Goal: Task Accomplishment & Management: Use online tool/utility

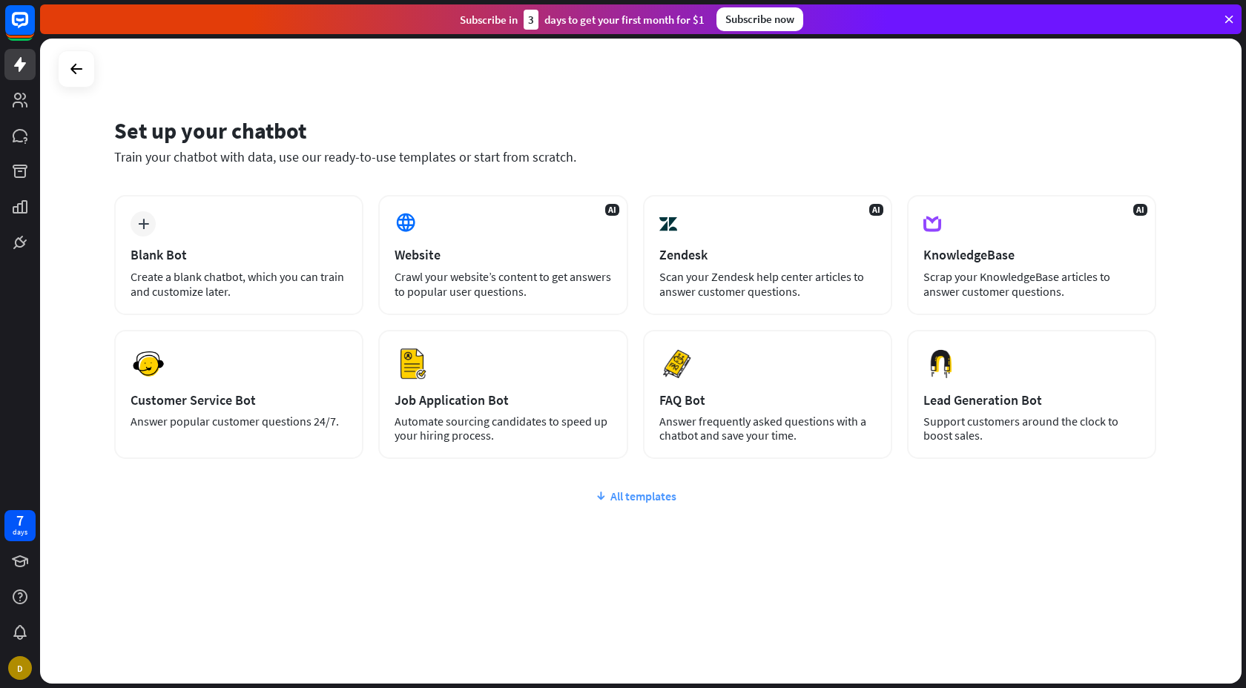
click at [646, 495] on div "All templates" at bounding box center [635, 496] width 1042 height 15
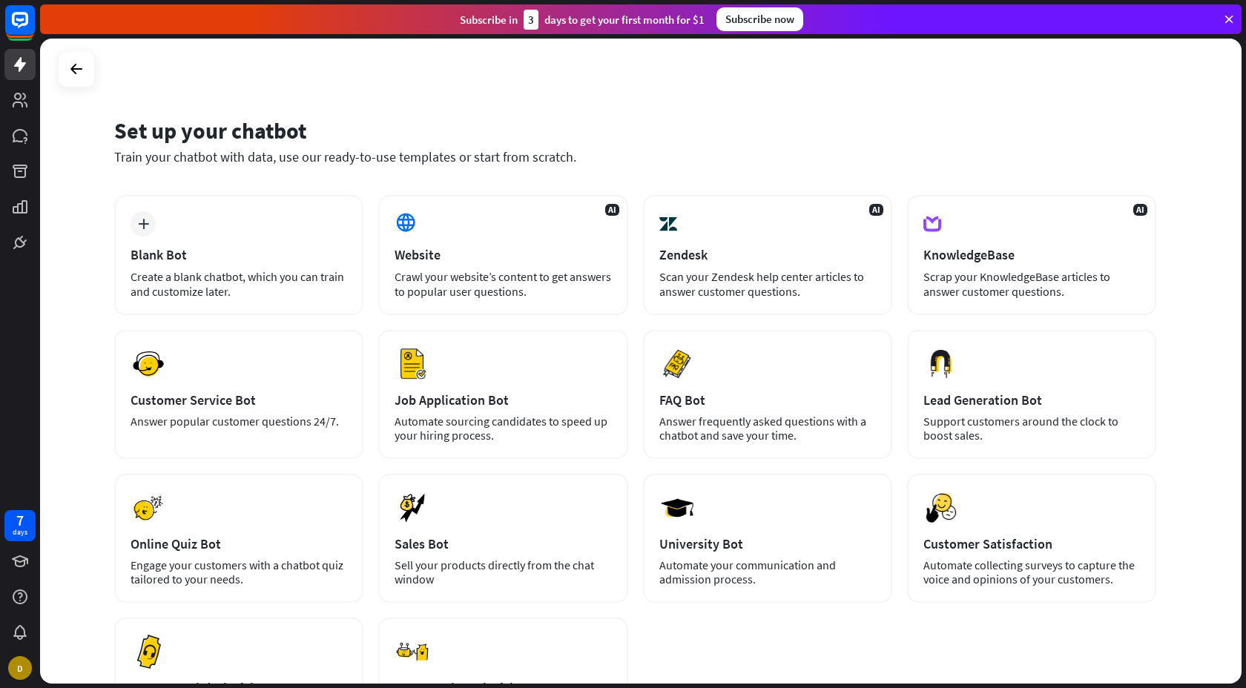
click at [1228, 16] on icon at bounding box center [1228, 19] width 13 height 13
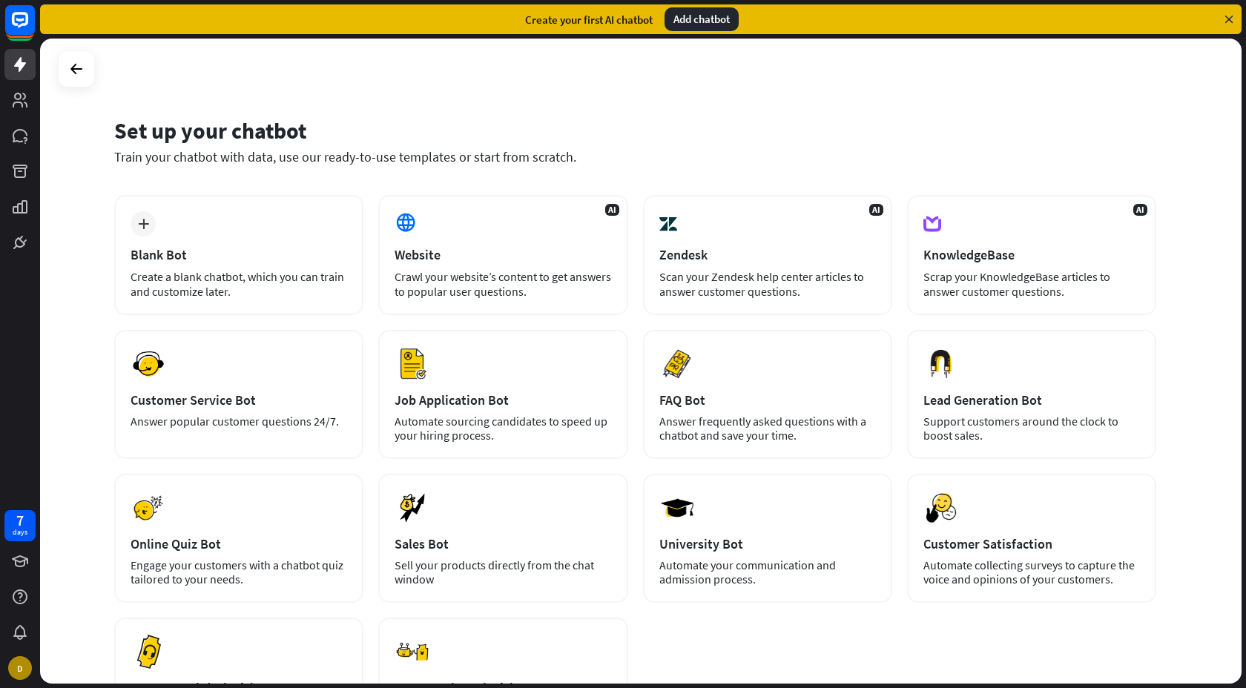
click at [644, 5] on div "Create your first AI chatbot Add chatbot" at bounding box center [640, 19] width 1201 height 30
click at [689, 23] on div "Add chatbot" at bounding box center [701, 19] width 74 height 24
click at [1231, 20] on icon at bounding box center [1228, 19] width 13 height 13
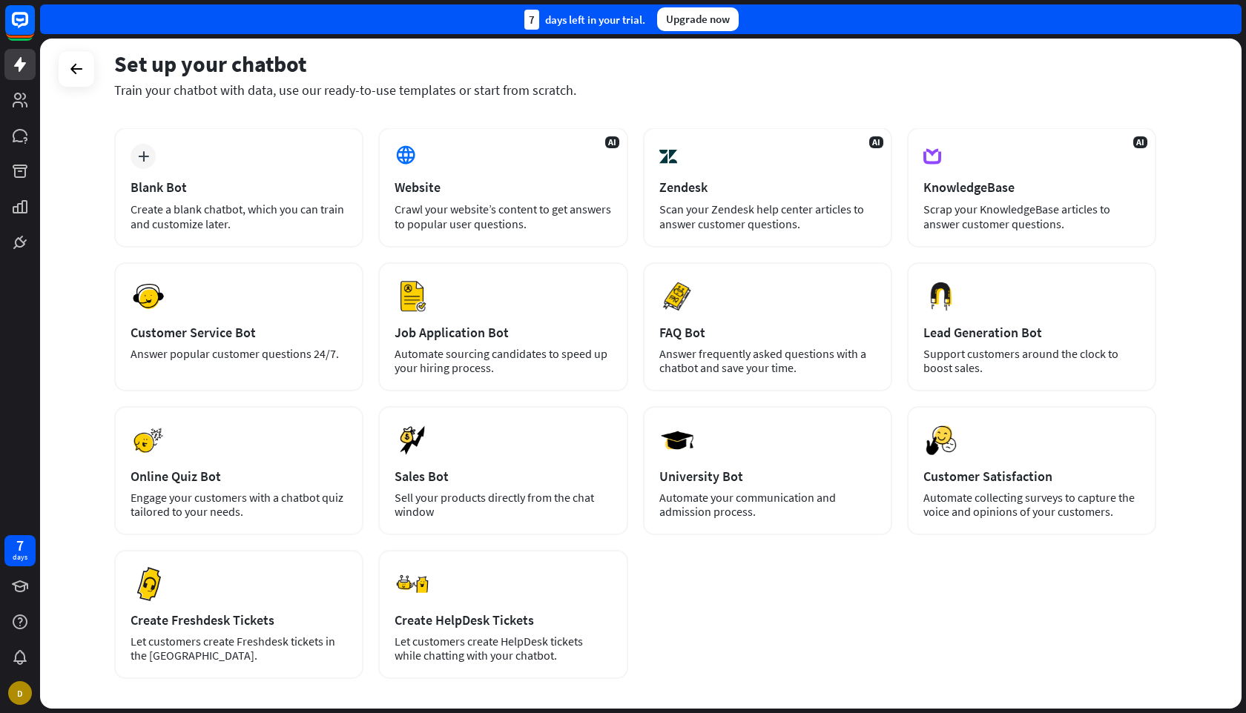
scroll to position [62, 0]
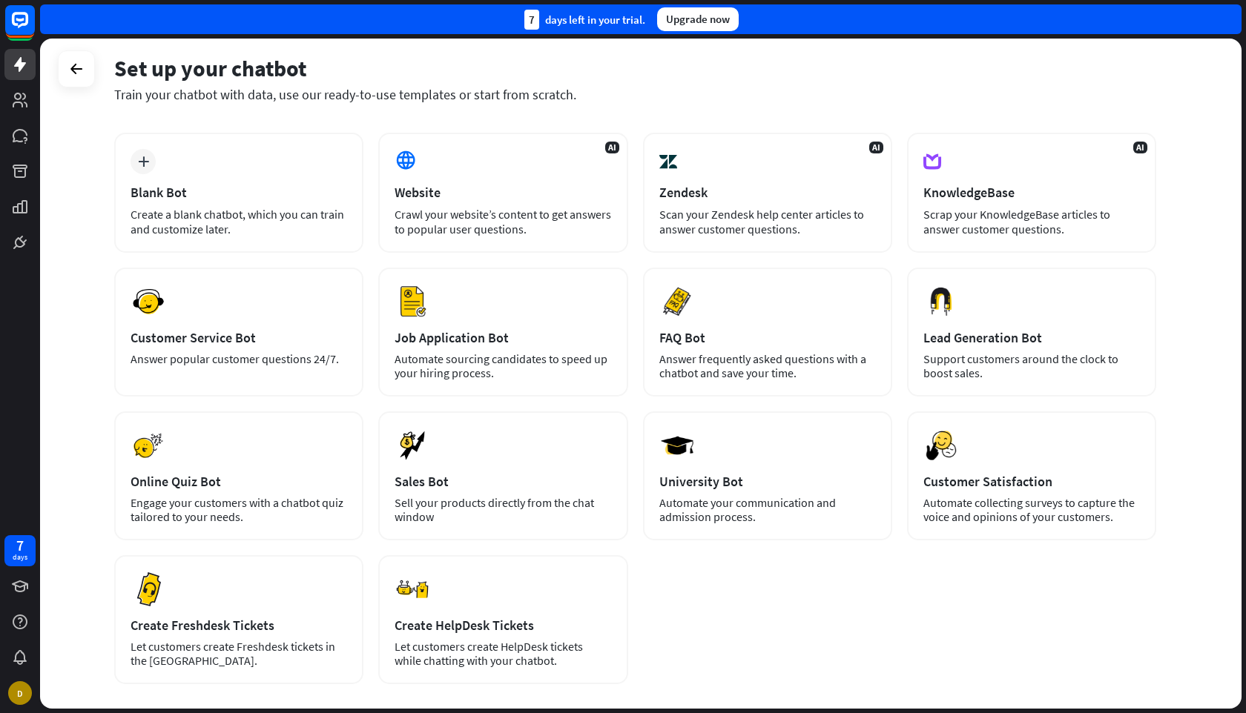
click at [931, 67] on div "Set up your chatbot" at bounding box center [635, 68] width 1042 height 28
click at [1062, 205] on div "AI KnowledgeBase Scrap your KnowledgeBase articles to answer customer questions." at bounding box center [1031, 193] width 249 height 120
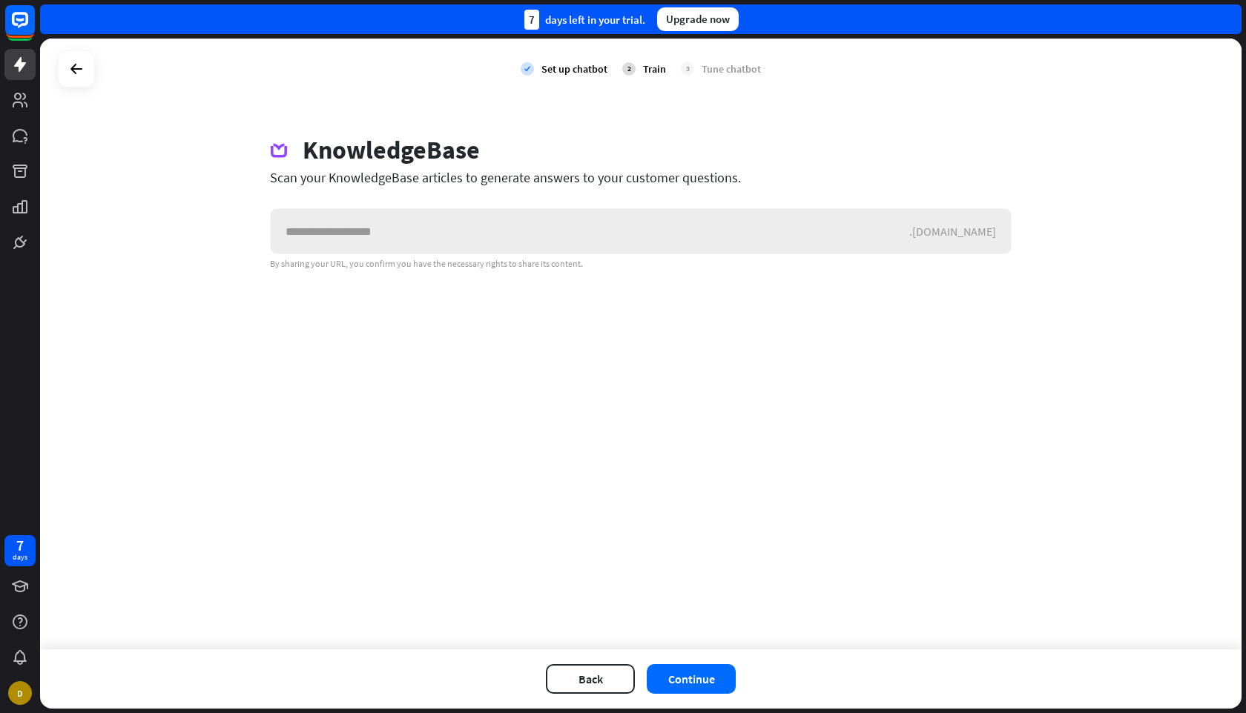
click at [409, 234] on input "text" at bounding box center [590, 231] width 638 height 44
click at [81, 73] on icon at bounding box center [76, 69] width 18 height 18
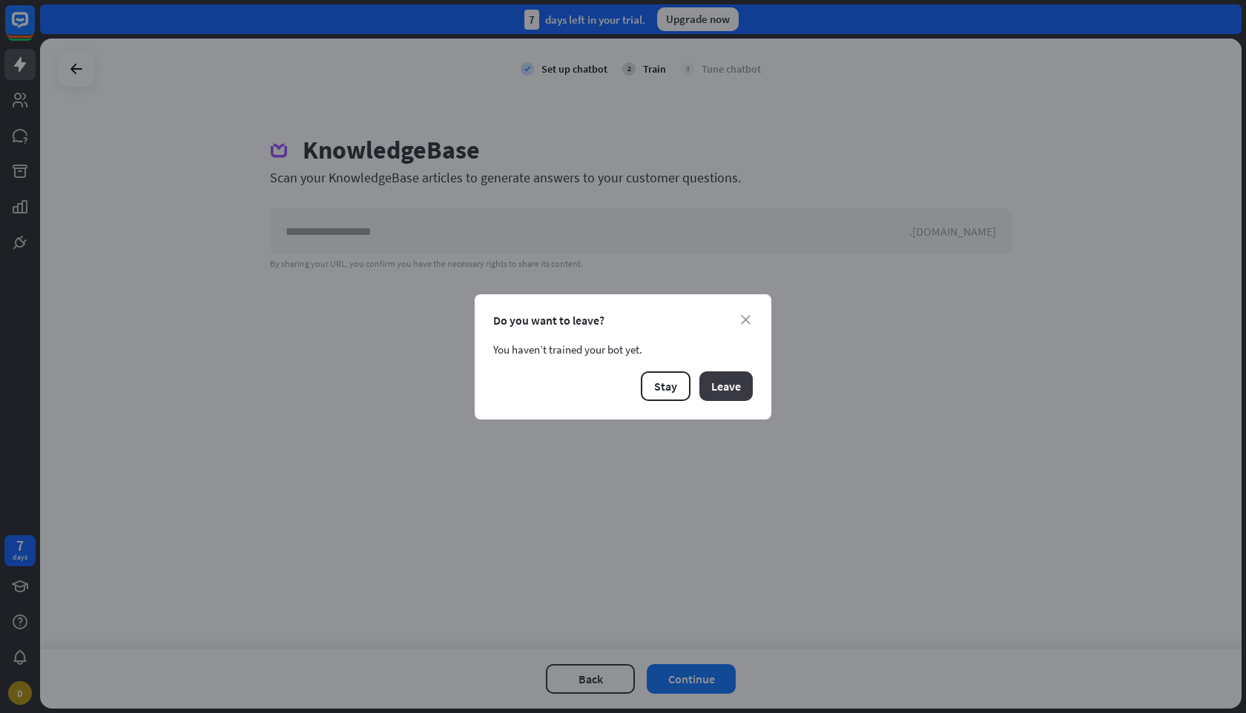
click at [725, 375] on button "Leave" at bounding box center [725, 386] width 53 height 30
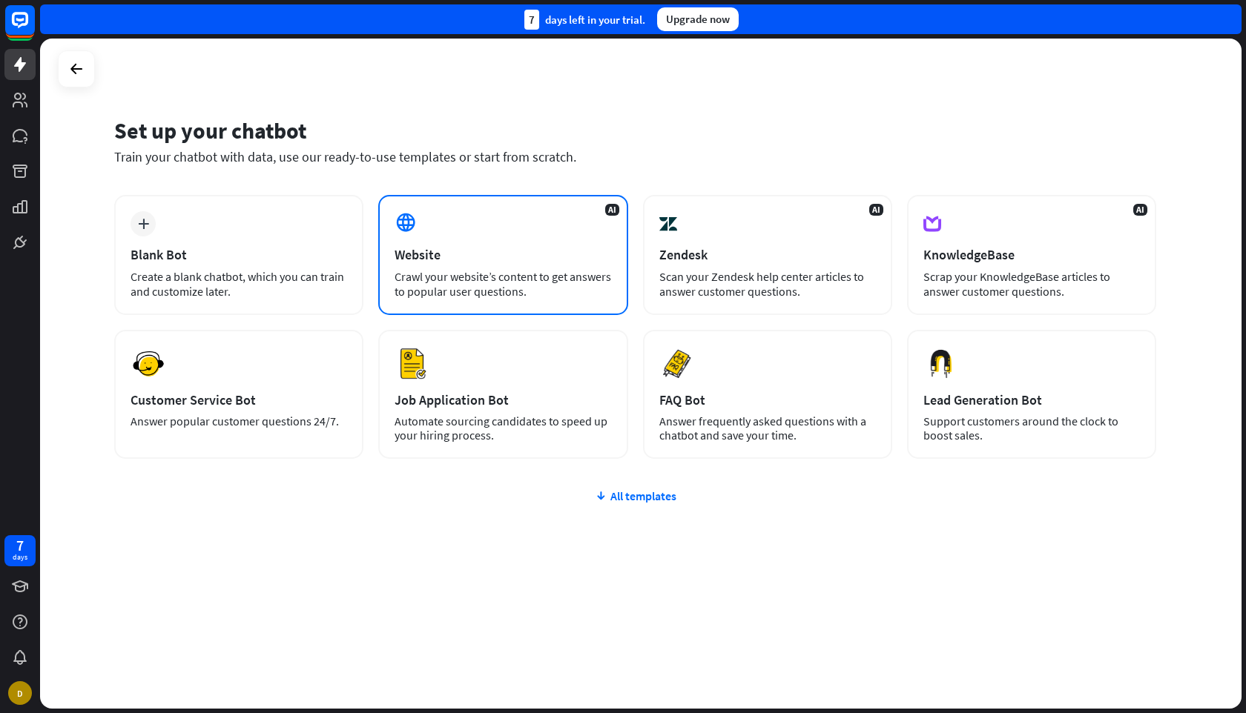
click at [503, 264] on div "AI Website Crawl your website’s content to get answers to popular user question…" at bounding box center [502, 255] width 249 height 120
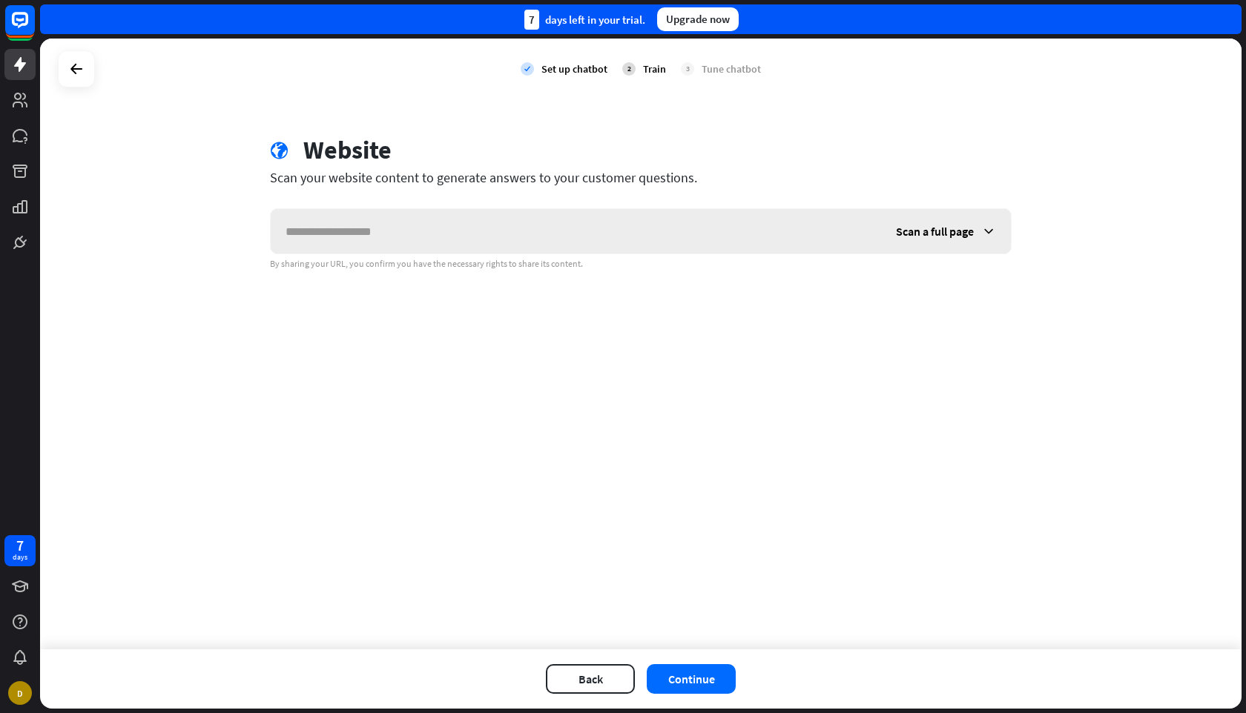
click at [371, 232] on input "text" at bounding box center [576, 231] width 610 height 44
click at [977, 238] on div "Scan a full page" at bounding box center [946, 231] width 130 height 44
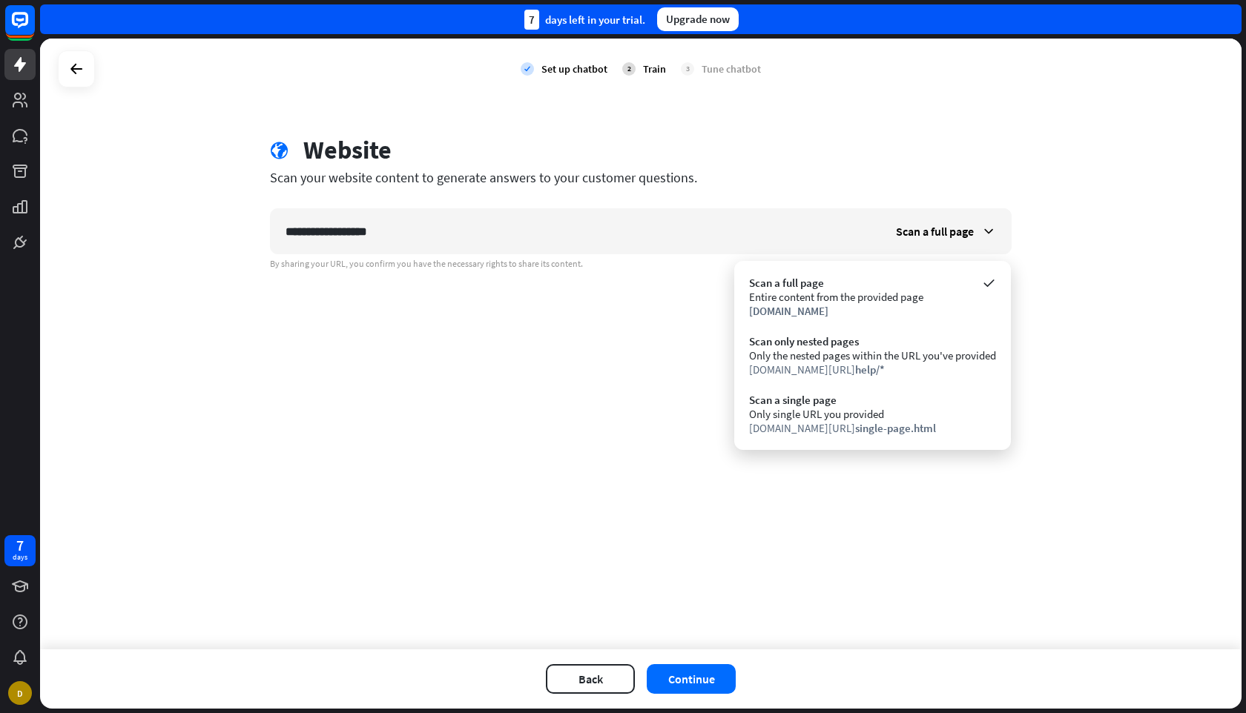
click at [392, 374] on div "**********" at bounding box center [640, 344] width 1201 height 611
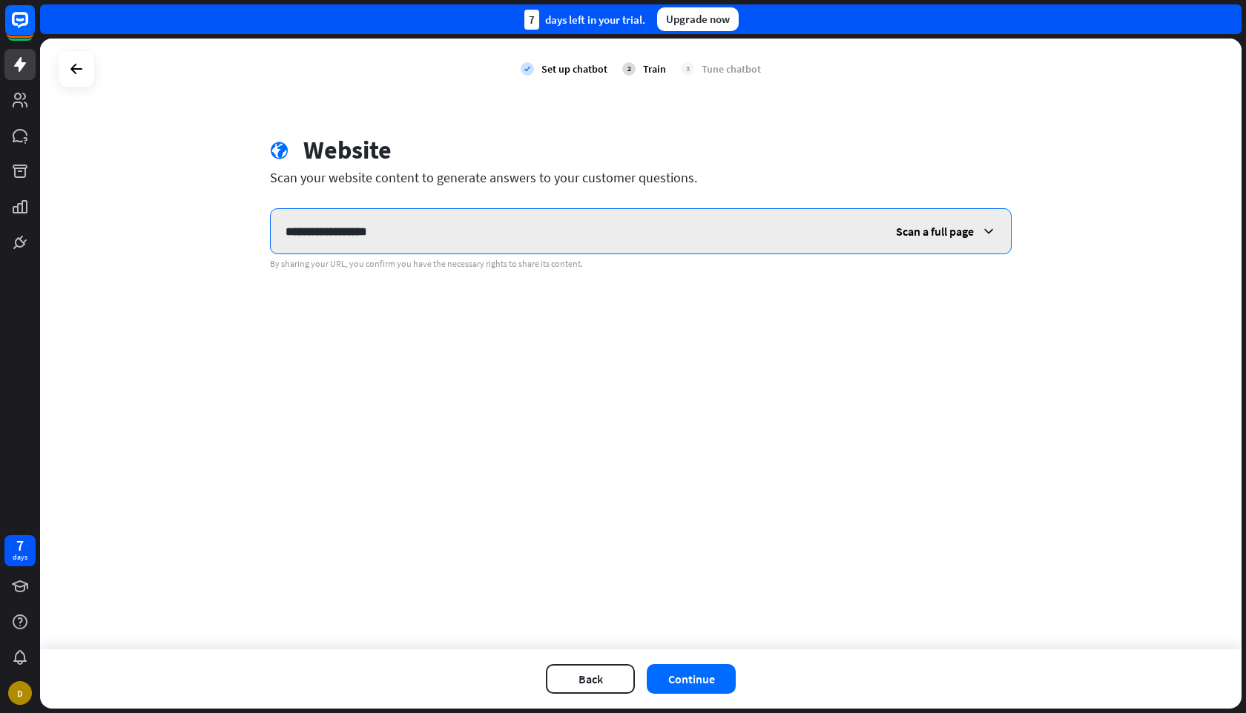
click at [437, 231] on input "**********" at bounding box center [576, 231] width 610 height 44
paste input "*"
type input "**********"
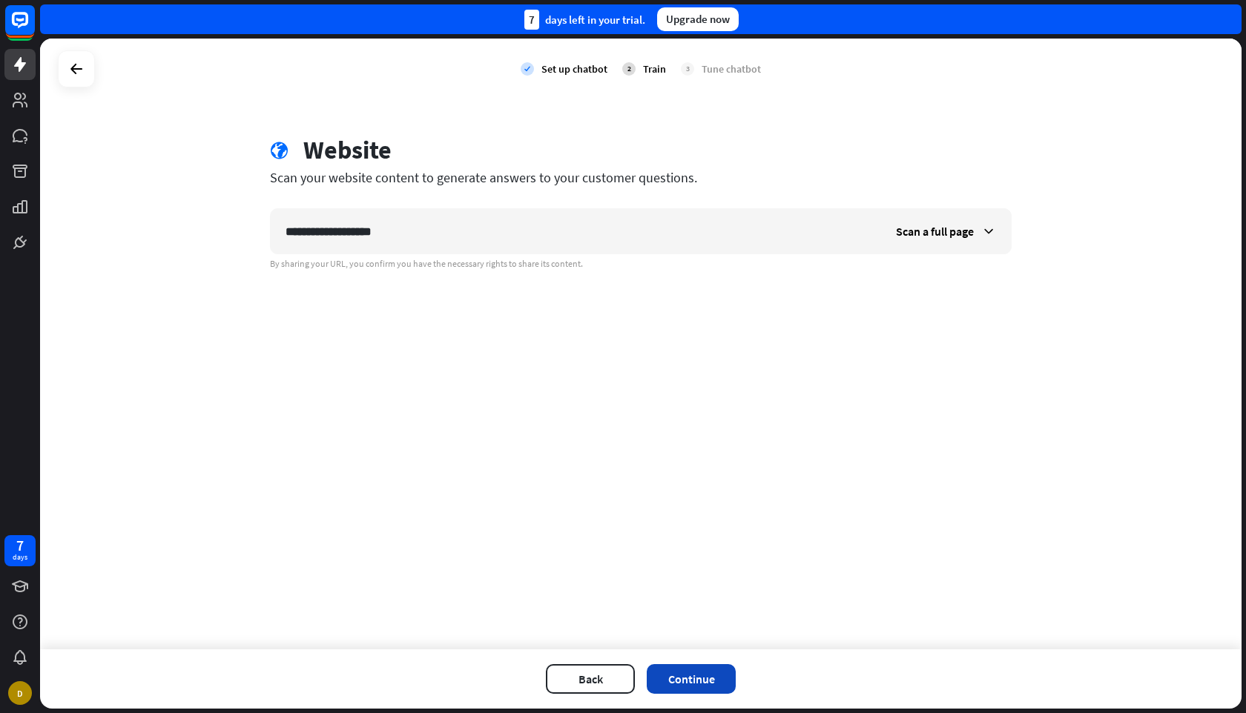
click at [699, 676] on button "Continue" at bounding box center [691, 679] width 89 height 30
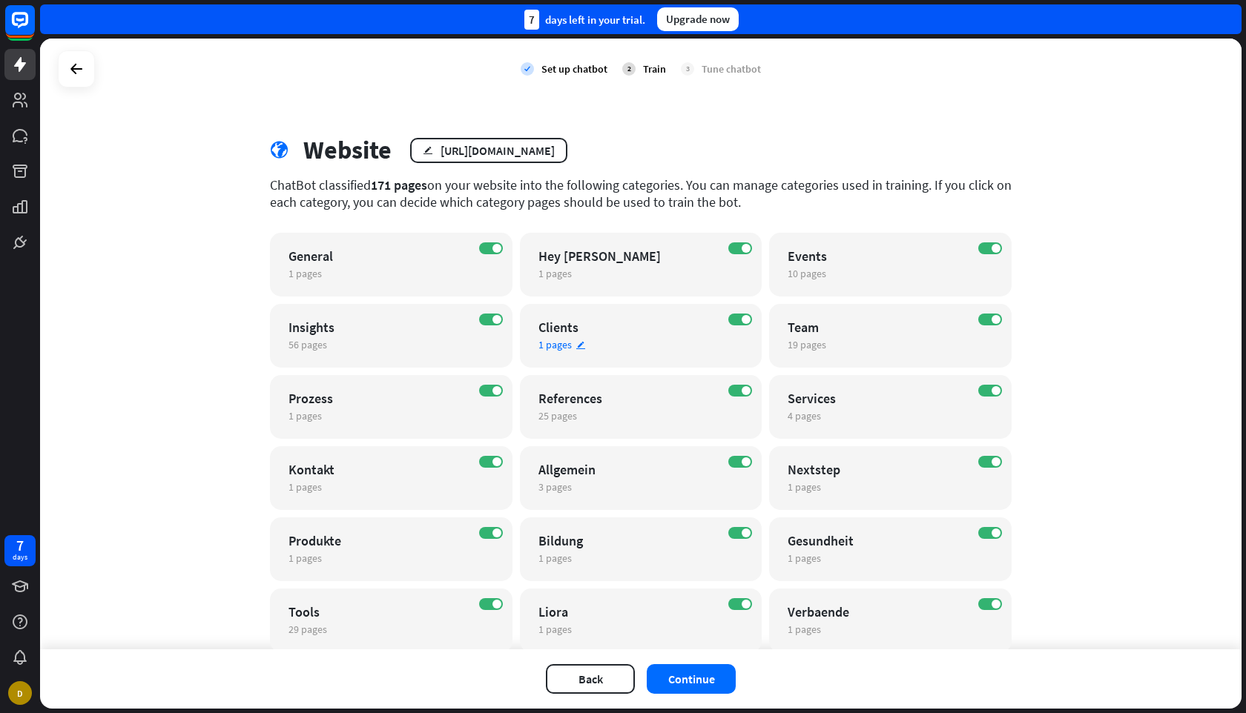
scroll to position [335, 0]
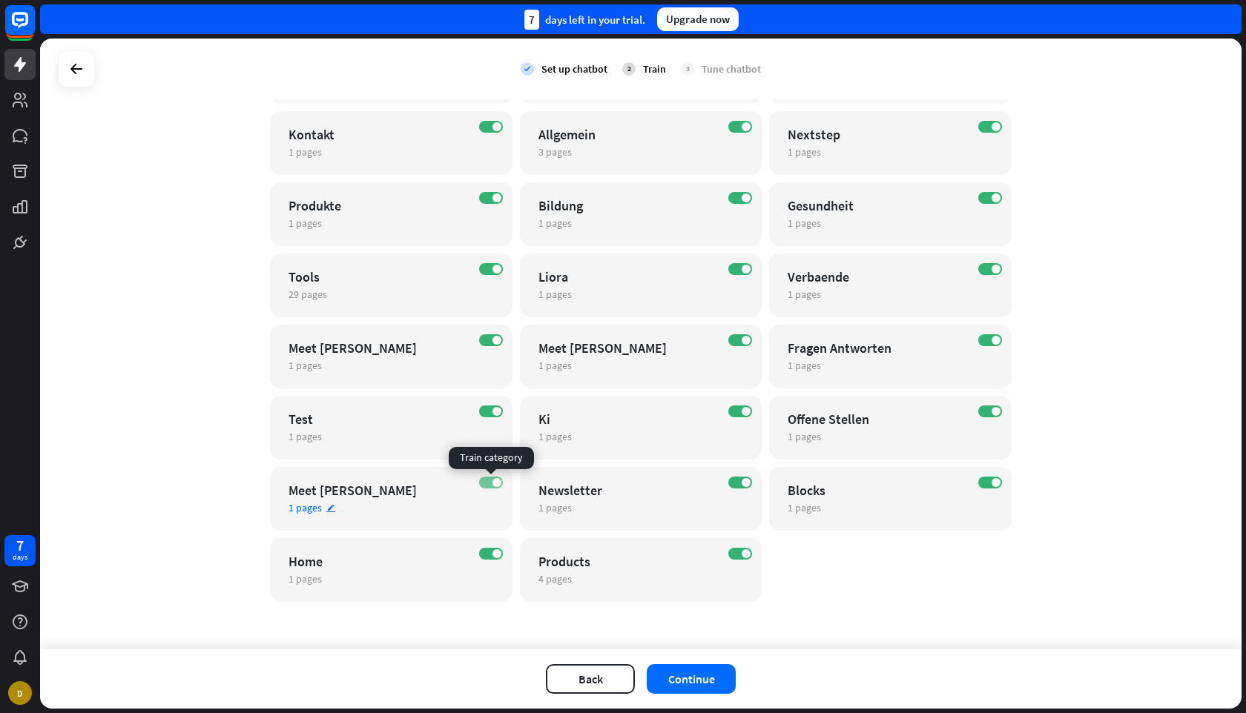
click at [492, 482] on span at bounding box center [496, 482] width 9 height 9
click at [489, 485] on label "OFF" at bounding box center [491, 483] width 24 height 12
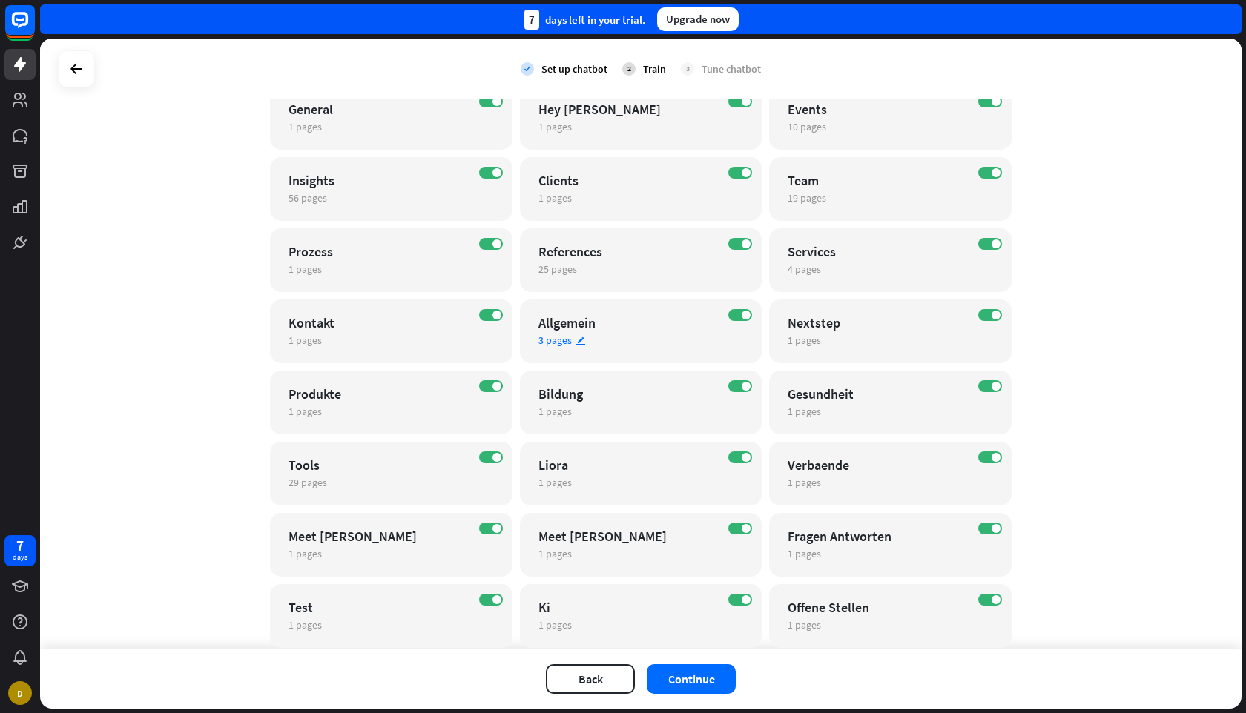
scroll to position [0, 0]
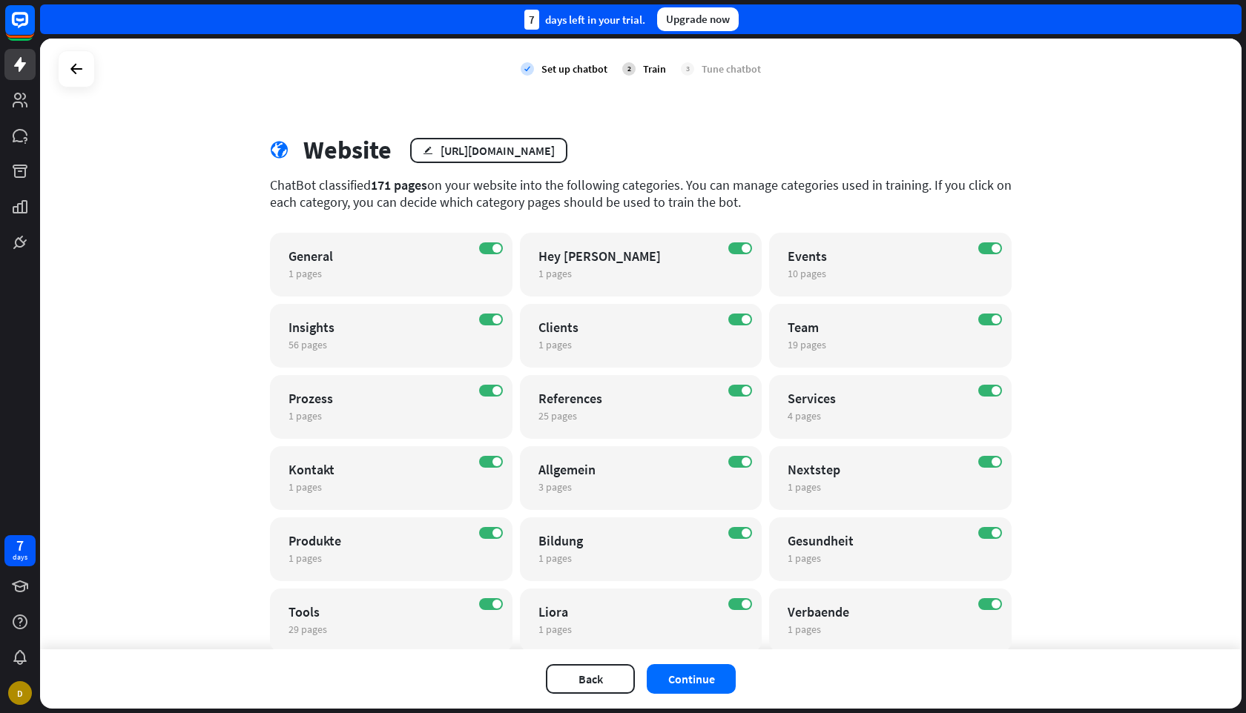
click at [129, 343] on div "check Set up chatbot 2 Train 3 Tune chatbot globe Website edit [URL][DOMAIN_NAM…" at bounding box center [640, 344] width 1201 height 611
click at [332, 346] on icon "edit" at bounding box center [336, 345] width 10 height 10
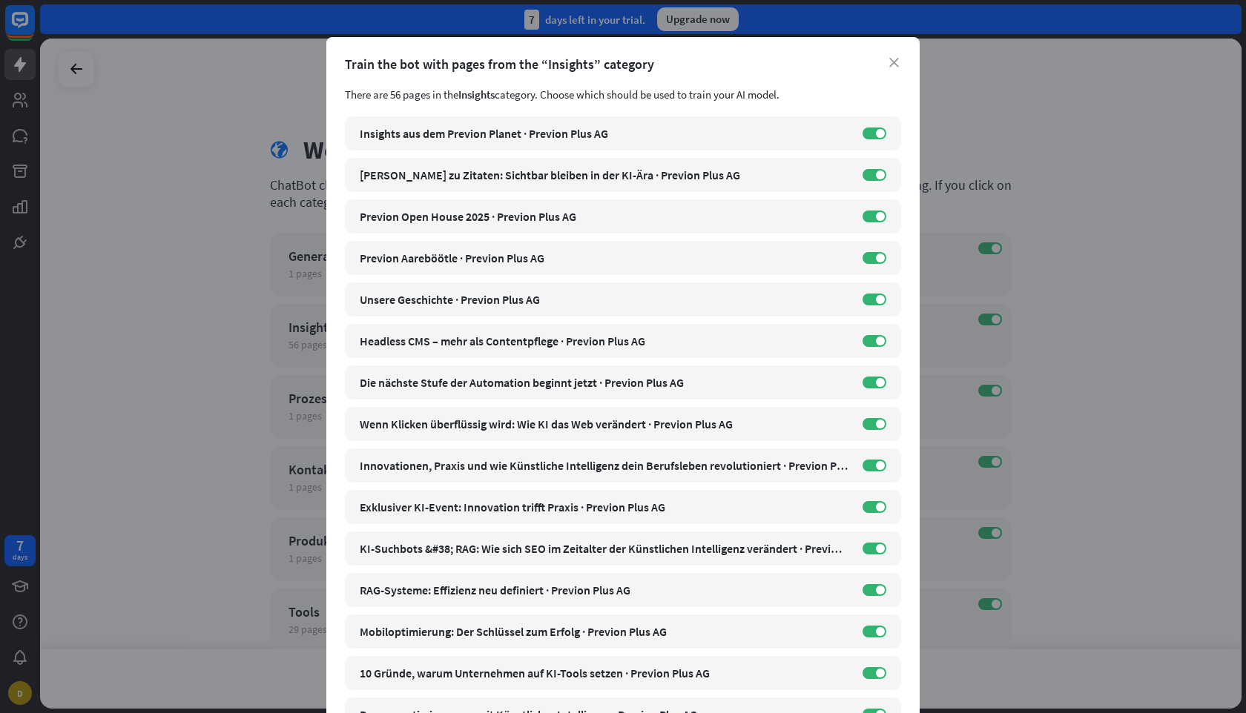
drag, startPoint x: 893, startPoint y: 65, endPoint x: 872, endPoint y: 84, distance: 28.3
click at [893, 65] on icon "close" at bounding box center [894, 63] width 10 height 10
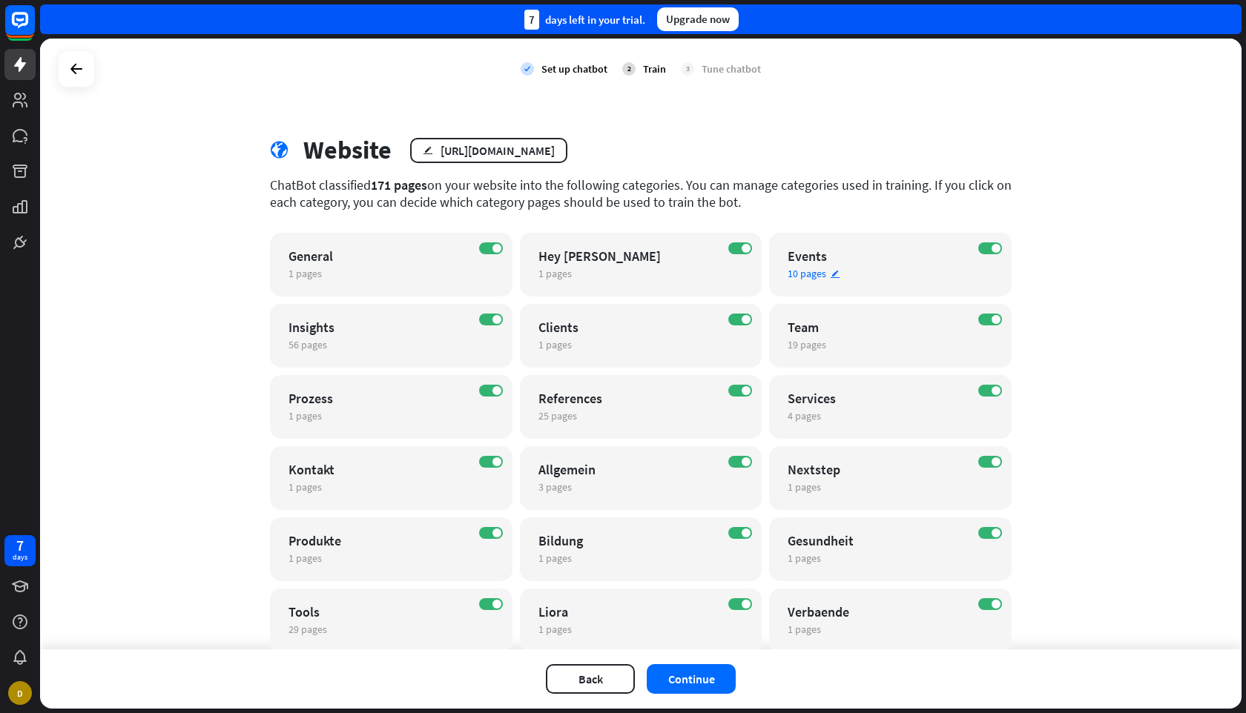
click at [803, 277] on span "10 pages" at bounding box center [806, 273] width 39 height 13
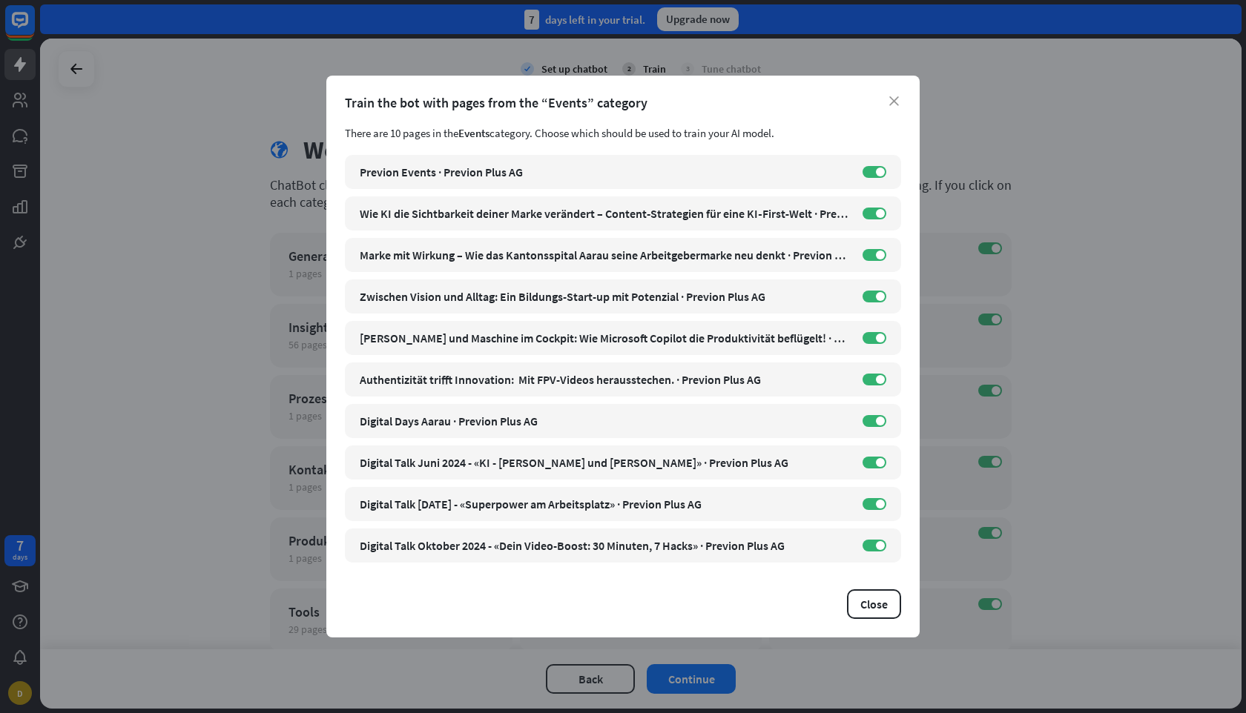
click at [191, 211] on div "close Train the bot with pages from the “Events” category There are 10 pages in…" at bounding box center [623, 356] width 1246 height 713
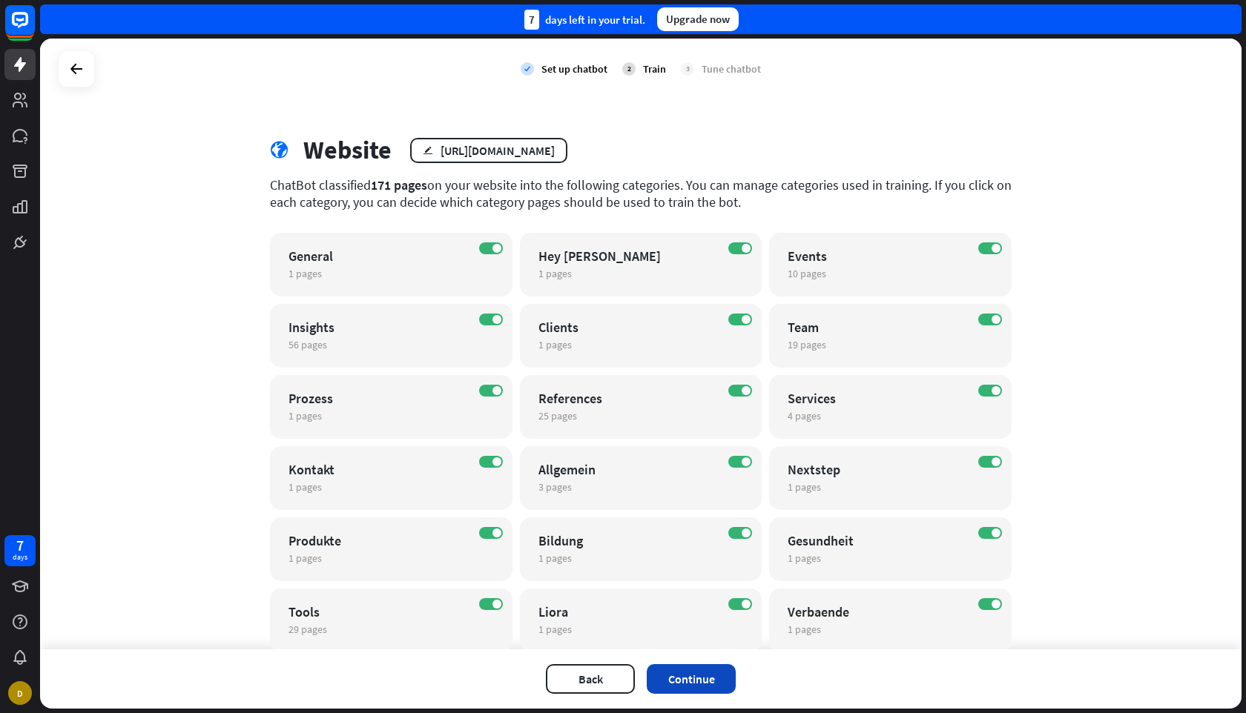
click at [677, 687] on button "Continue" at bounding box center [691, 679] width 89 height 30
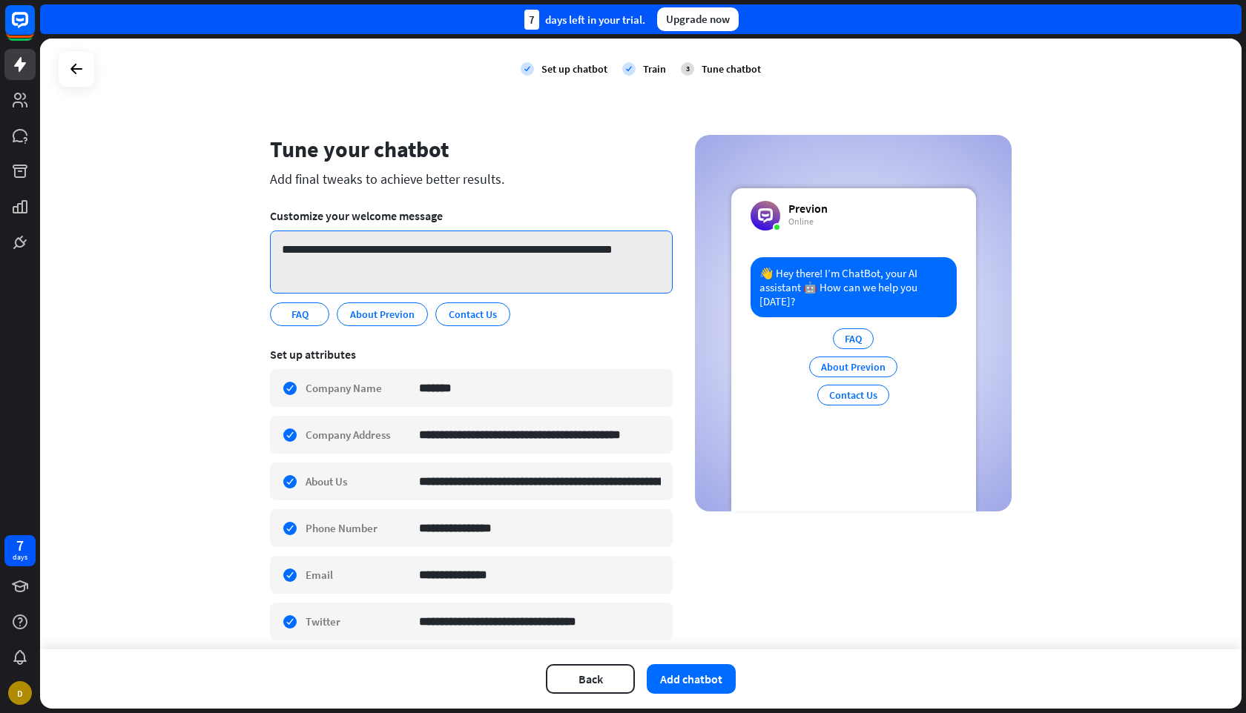
click at [353, 261] on textarea "**********" at bounding box center [471, 262] width 403 height 63
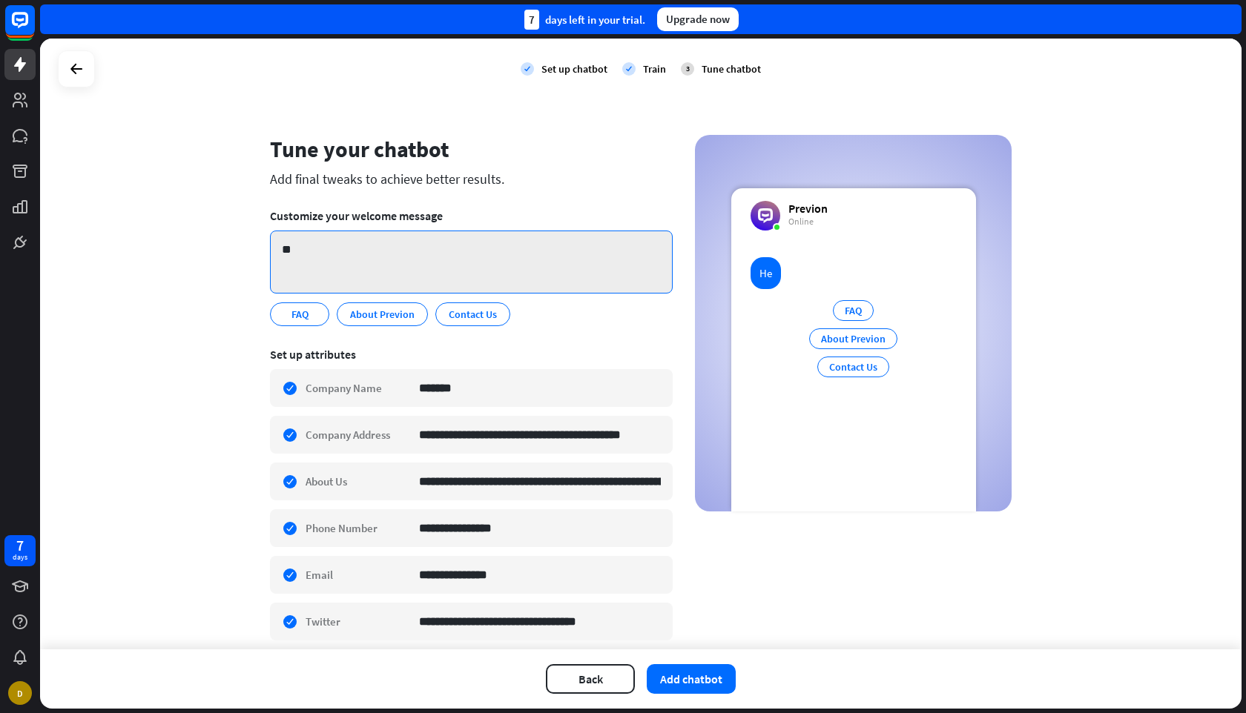
type textarea "*"
type textarea "**********"
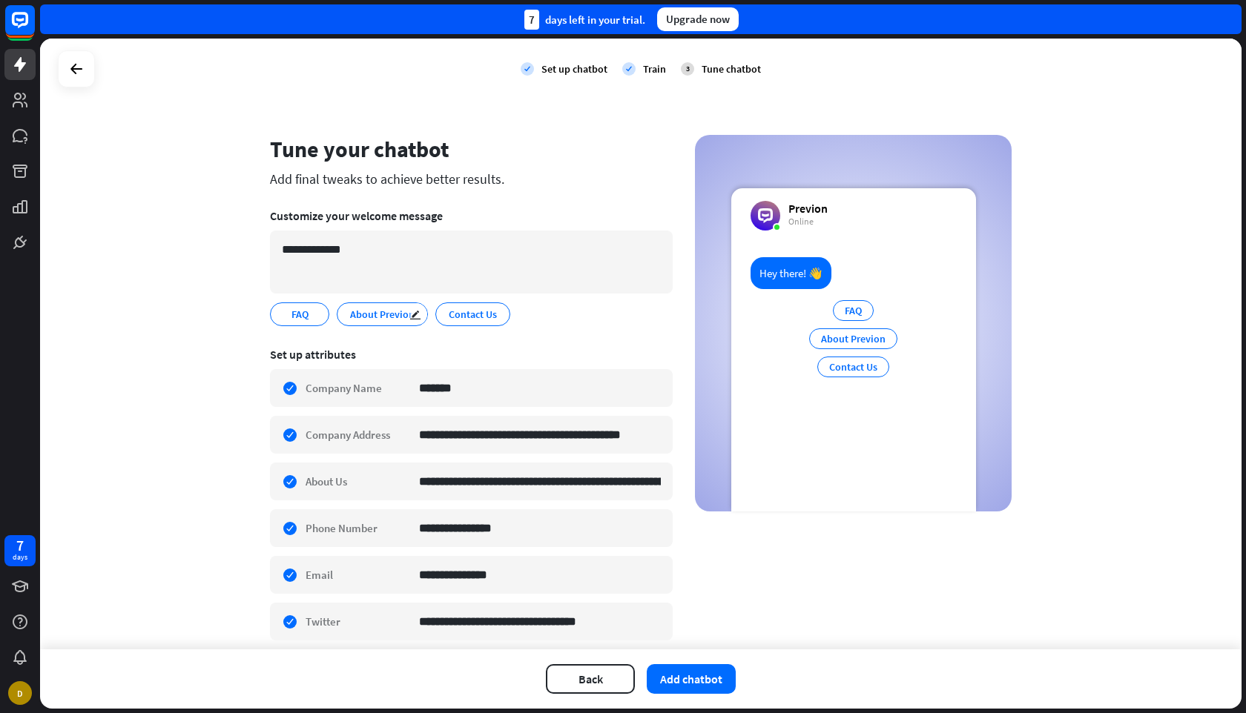
click at [369, 314] on span "About Previon" at bounding box center [381, 314] width 67 height 16
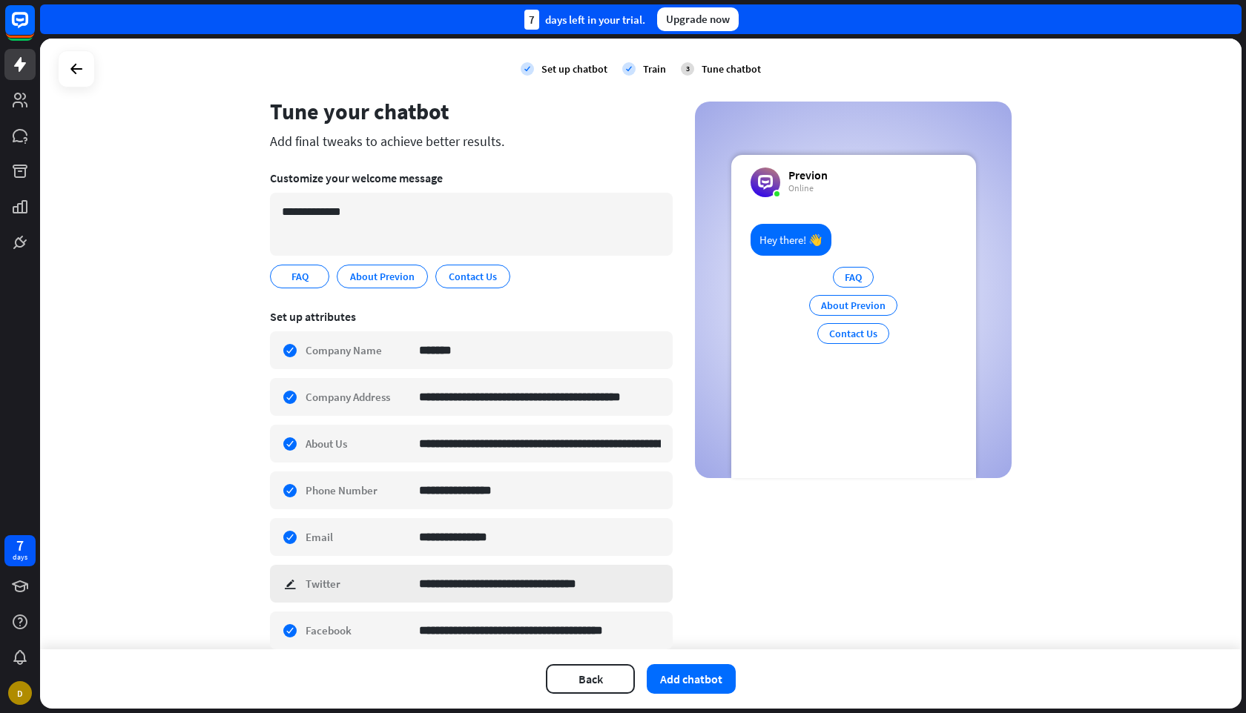
scroll to position [186, 0]
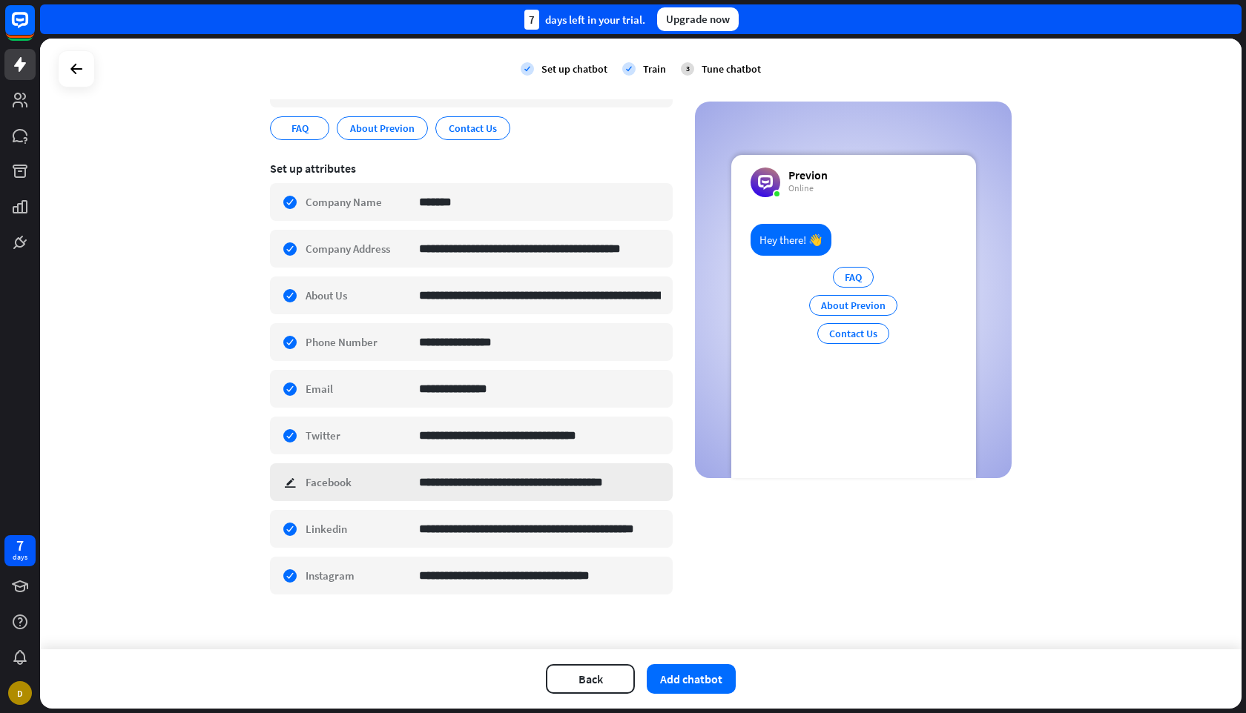
click at [287, 483] on div "**********" at bounding box center [471, 482] width 403 height 38
click at [904, 553] on div "**********" at bounding box center [640, 281] width 741 height 665
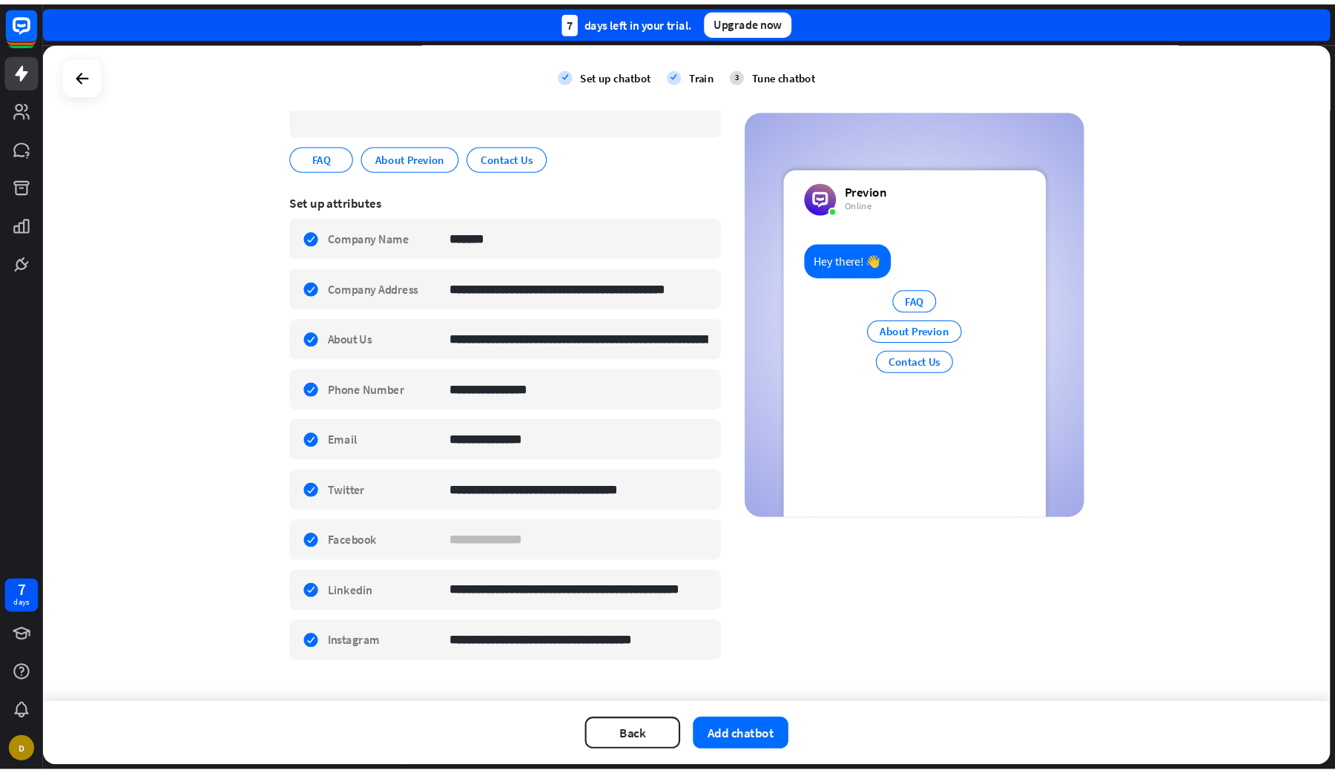
scroll to position [198, 0]
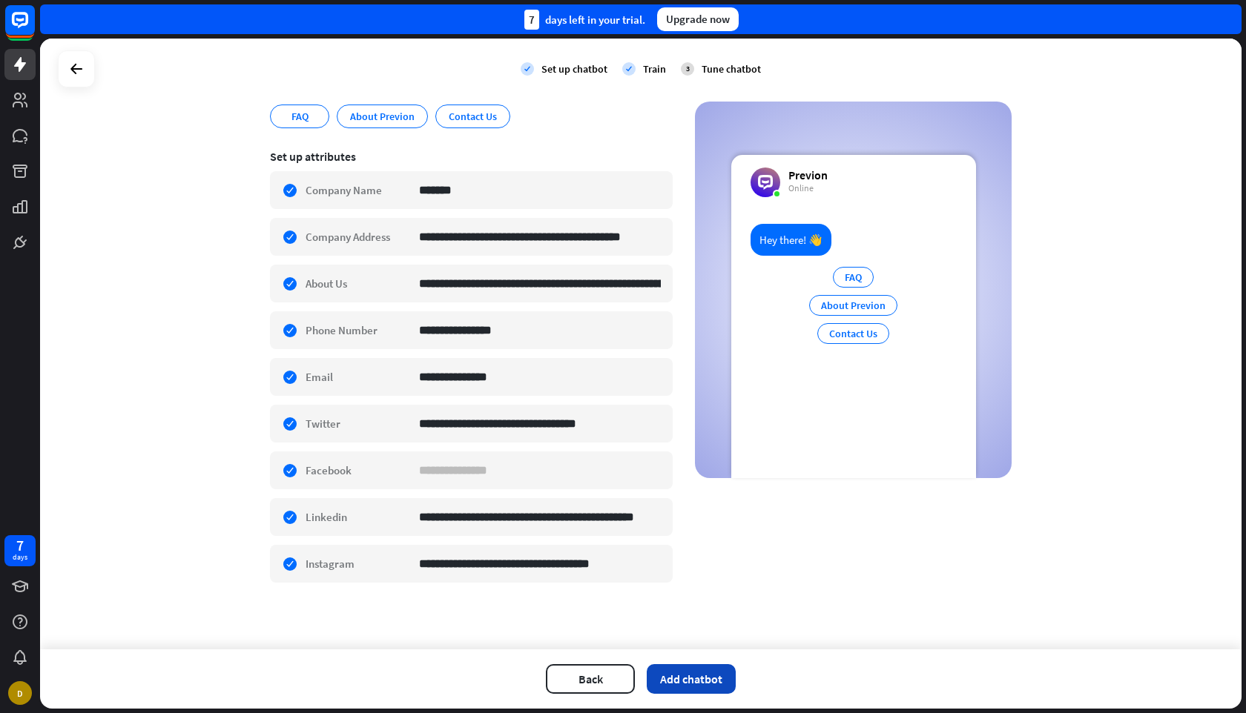
click at [661, 681] on button "Add chatbot" at bounding box center [691, 679] width 89 height 30
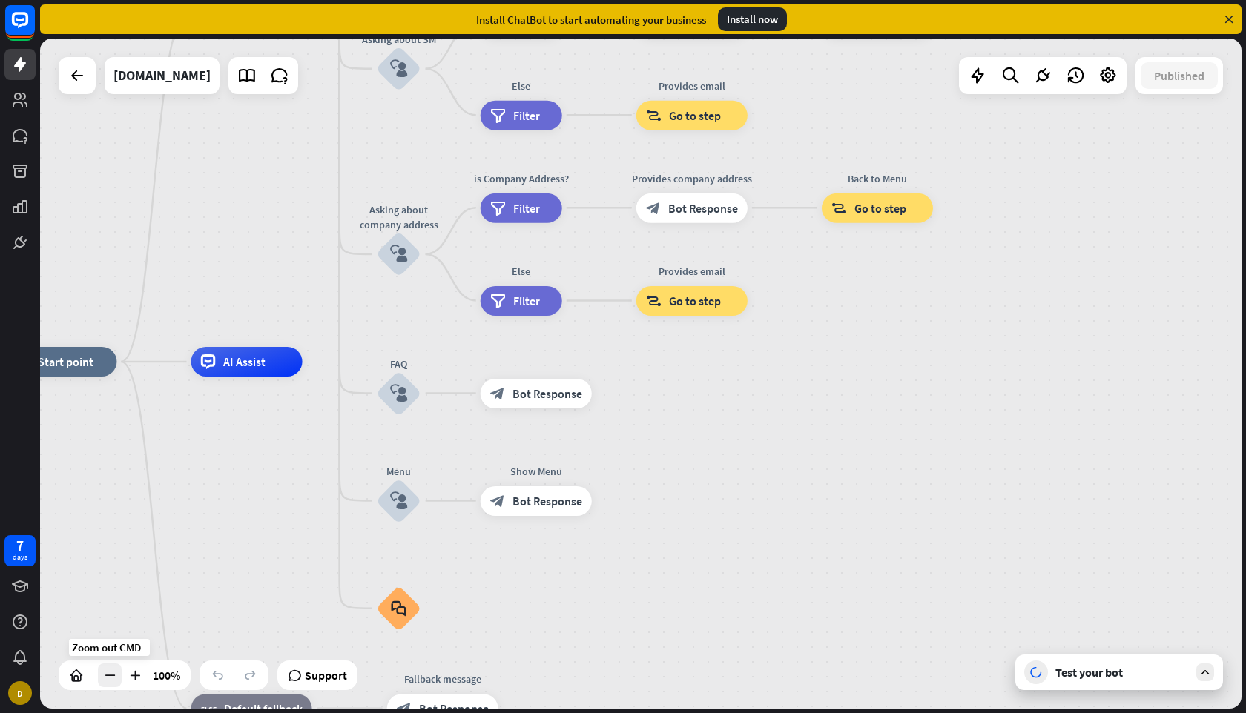
click at [117, 675] on div at bounding box center [110, 676] width 24 height 24
click at [116, 675] on icon at bounding box center [109, 675] width 15 height 15
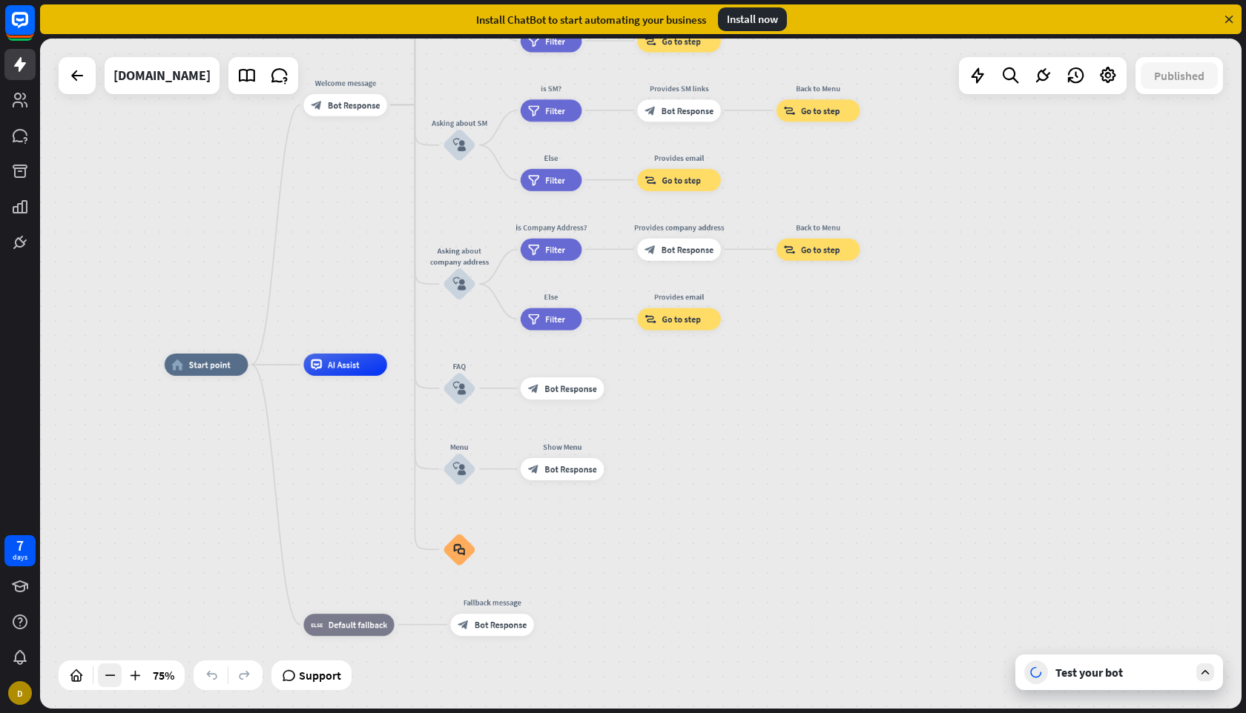
click at [111, 675] on icon at bounding box center [109, 675] width 15 height 15
